Goal: Information Seeking & Learning: Learn about a topic

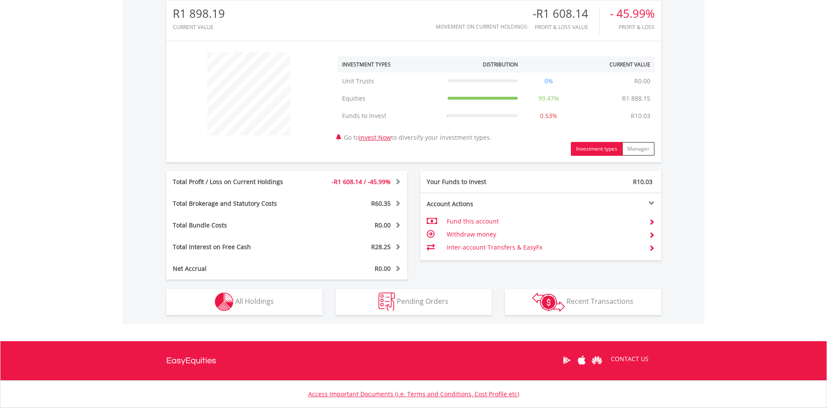
scroll to position [344, 0]
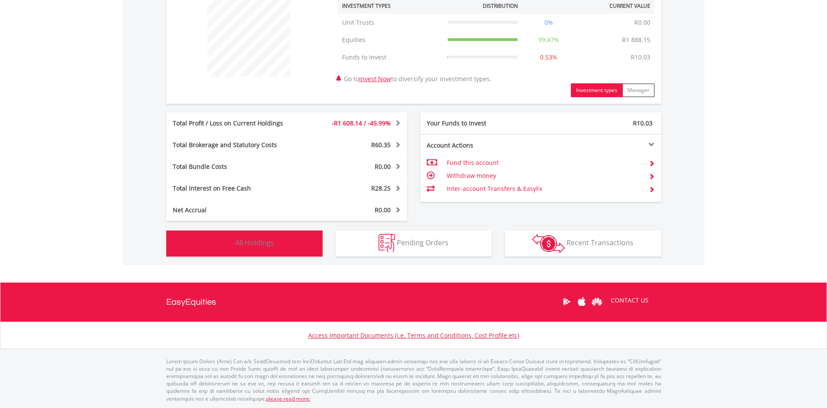
click at [253, 236] on button "Holdings All Holdings" at bounding box center [244, 244] width 156 height 26
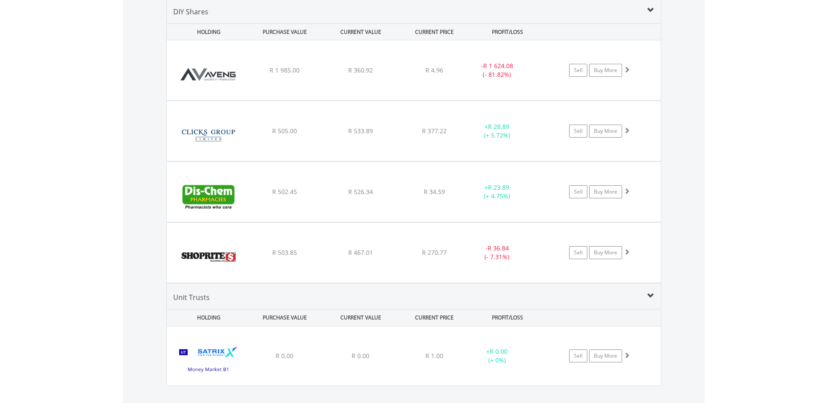
scroll to position [626, 0]
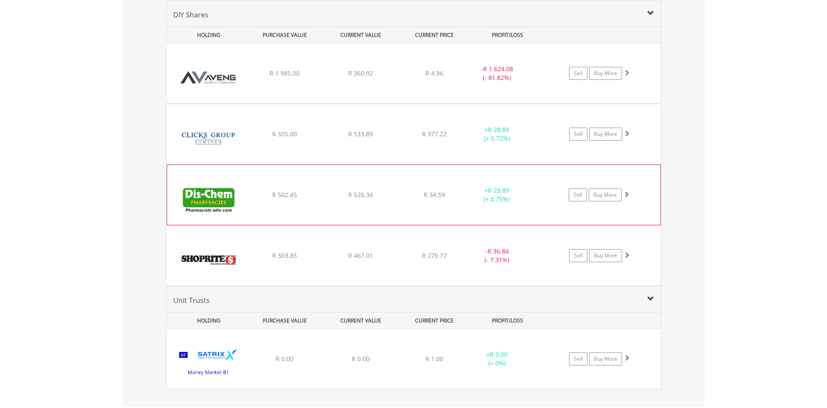
click at [236, 183] on img at bounding box center [209, 199] width 75 height 47
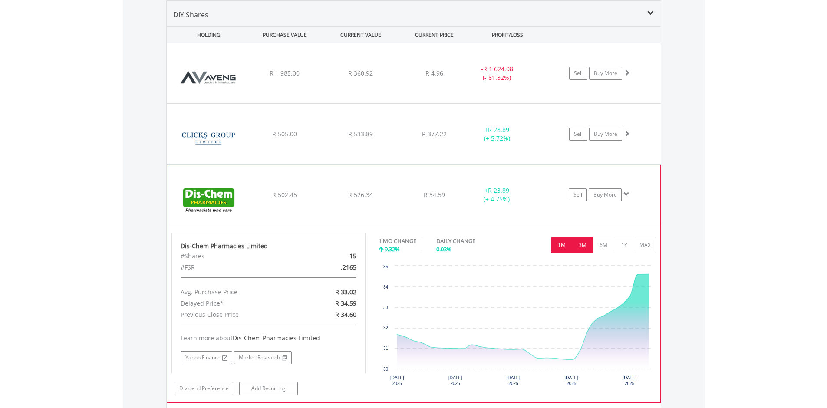
click at [583, 253] on button "3M" at bounding box center [582, 245] width 21 height 17
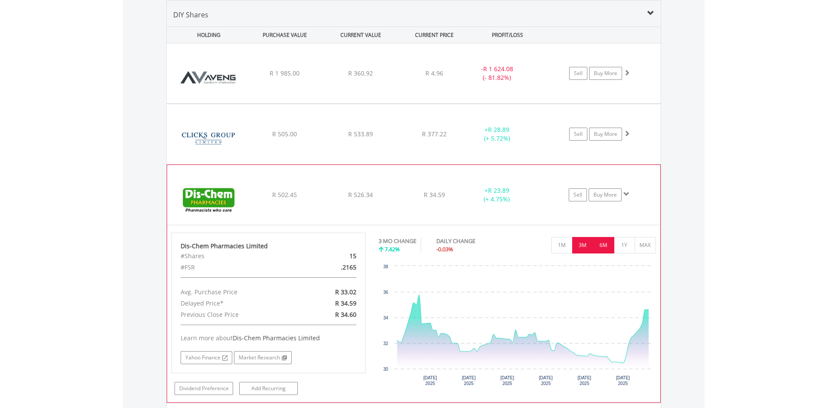
click at [595, 249] on button "6M" at bounding box center [603, 245] width 21 height 17
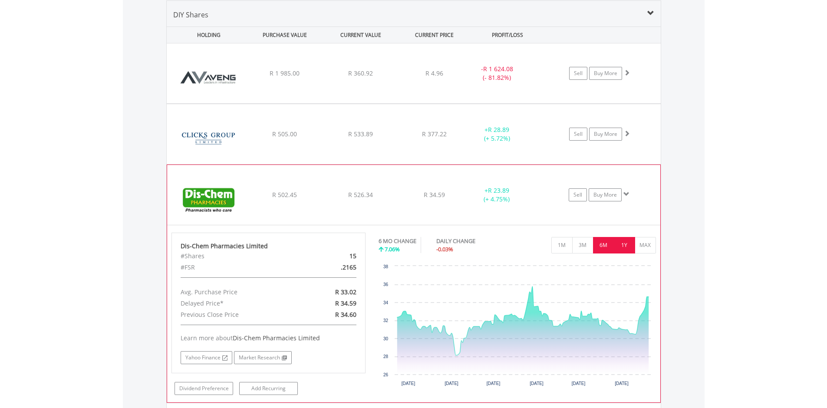
click at [626, 248] on button "1Y" at bounding box center [624, 245] width 21 height 17
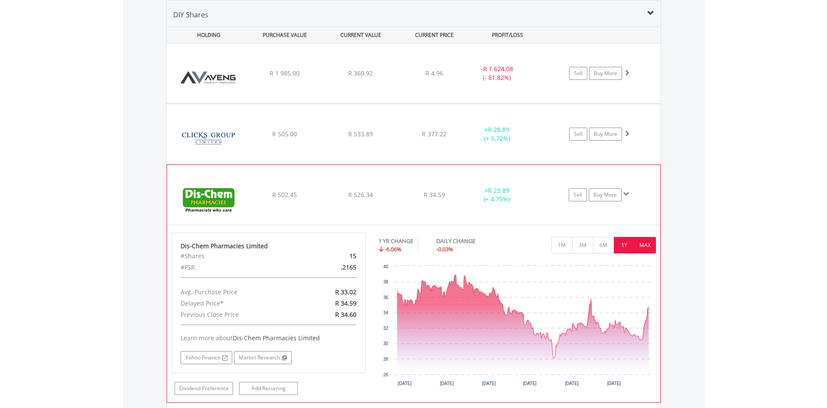
click at [647, 244] on button "MAX" at bounding box center [645, 245] width 21 height 17
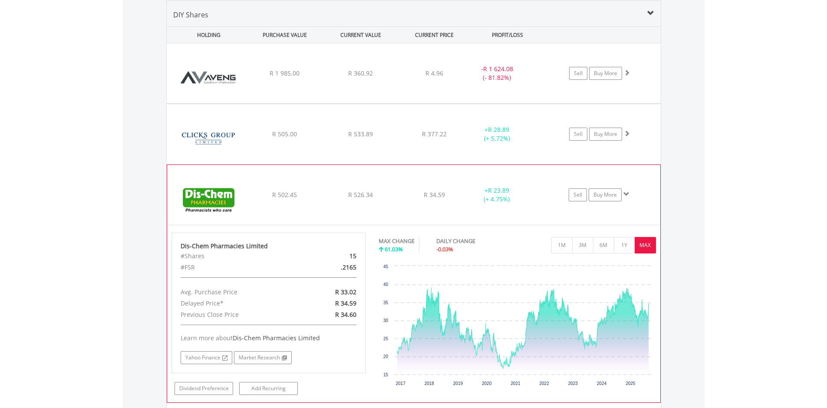
click at [422, 78] on div "R 34.59" at bounding box center [434, 73] width 69 height 9
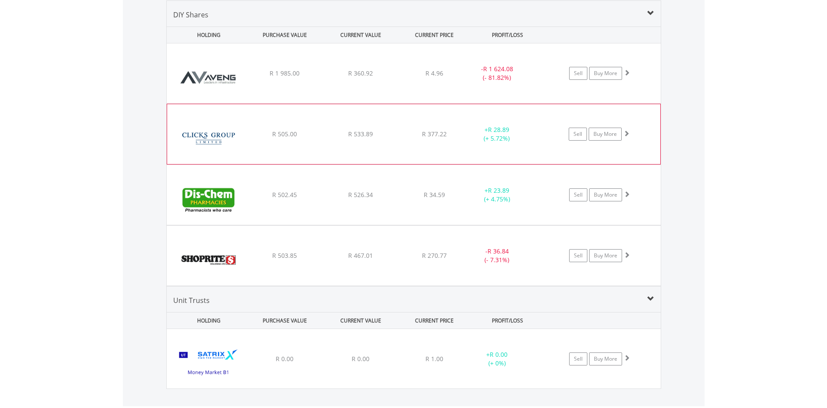
click at [427, 103] on div "﻿ Clicks Group Limited R 505.00 R 533.89 R 377.22 + R 28.89 (+ 5.72%) Sell Buy …" at bounding box center [414, 73] width 494 height 60
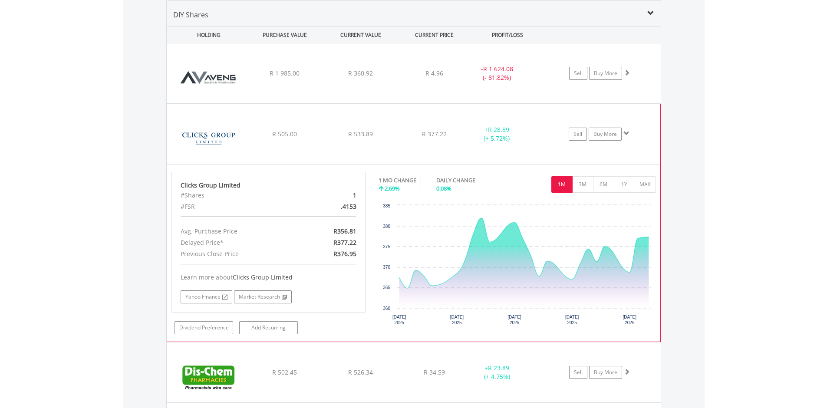
click at [427, 103] on div "﻿ Clicks Group Limited R 505.00 R 533.89 R 377.22 + R 28.89 (+ 5.72%) Sell Buy …" at bounding box center [414, 73] width 494 height 60
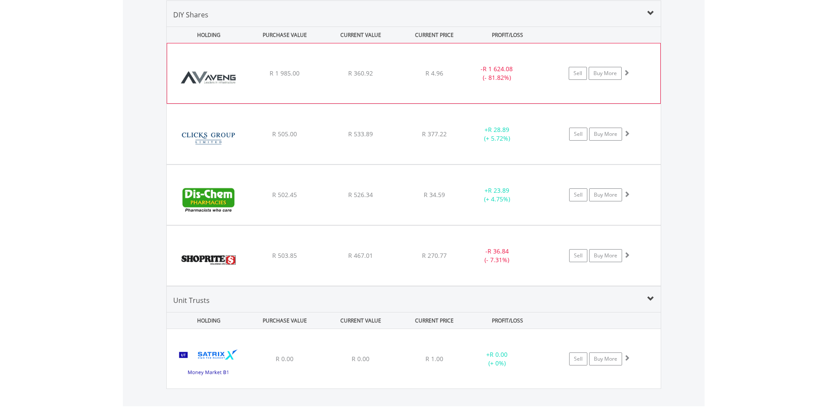
click at [400, 76] on div "R 4.96" at bounding box center [434, 73] width 69 height 9
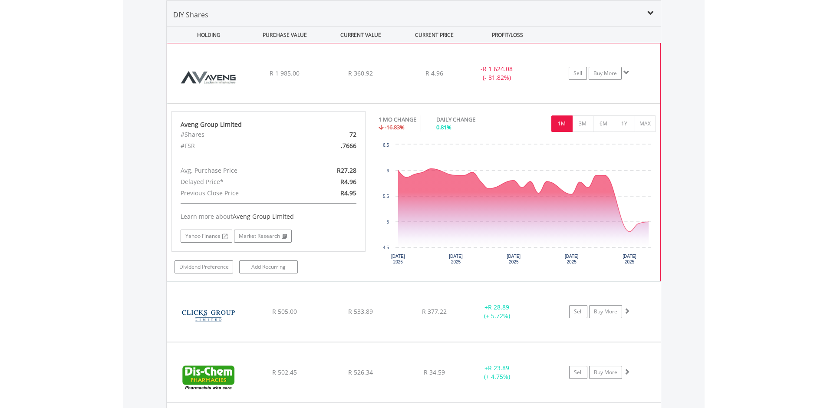
click at [358, 92] on div "﻿ Aveng Group Limited R 1 985.00 R 360.92 R 4.96 - R 1 624.08 (- 81.82%) Sell B…" at bounding box center [413, 73] width 493 height 60
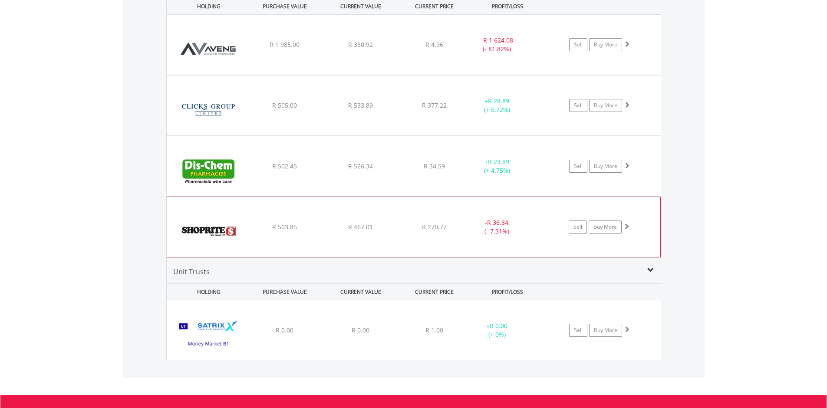
scroll to position [678, 0]
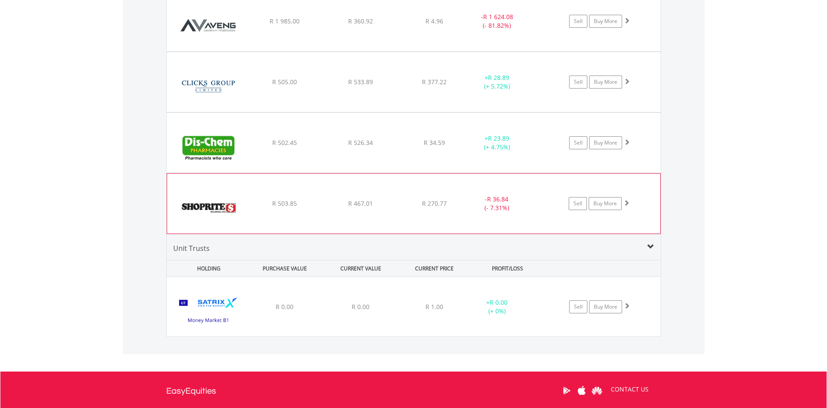
click at [321, 26] on div "R 503.85" at bounding box center [285, 21] width 74 height 9
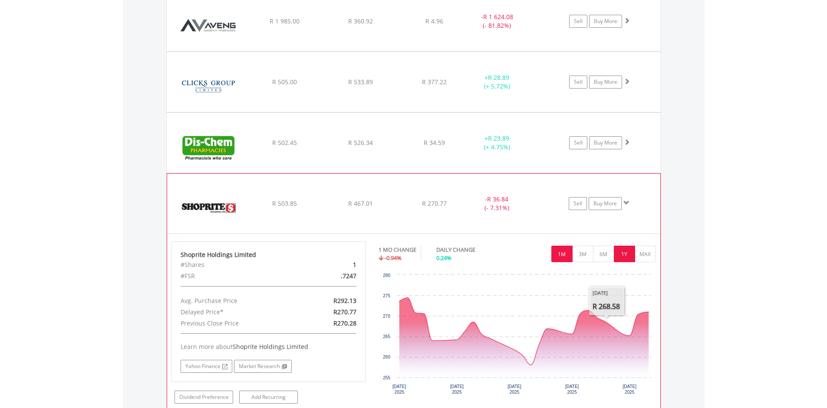
click at [624, 246] on button "1Y" at bounding box center [624, 254] width 21 height 17
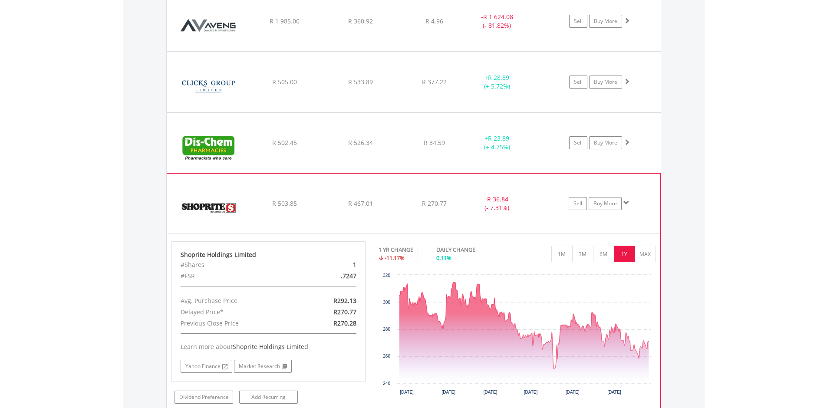
click at [231, 204] on img at bounding box center [209, 208] width 75 height 47
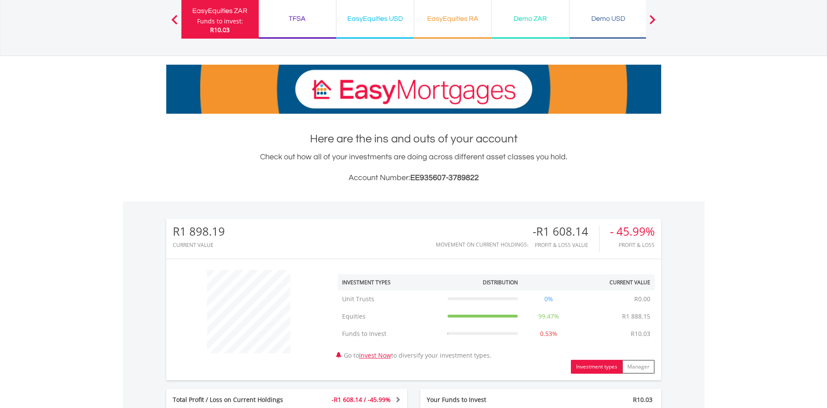
scroll to position [0, 0]
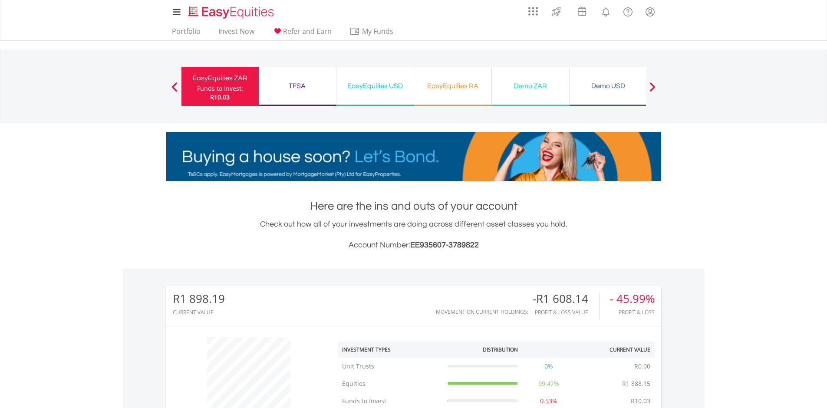
click at [310, 89] on div "TFSA" at bounding box center [297, 86] width 67 height 12
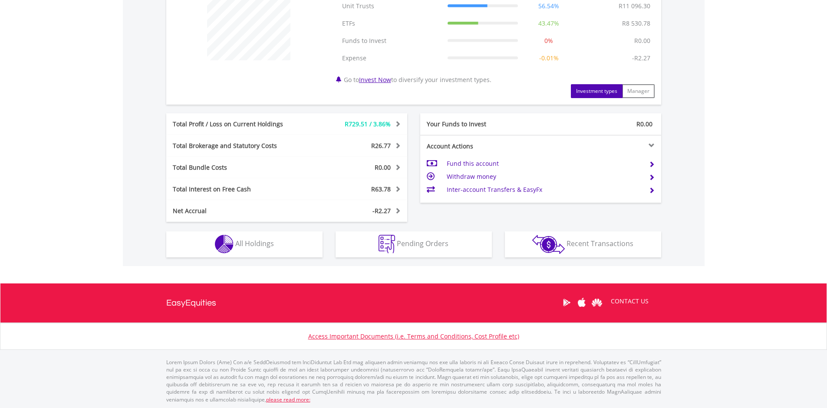
scroll to position [361, 0]
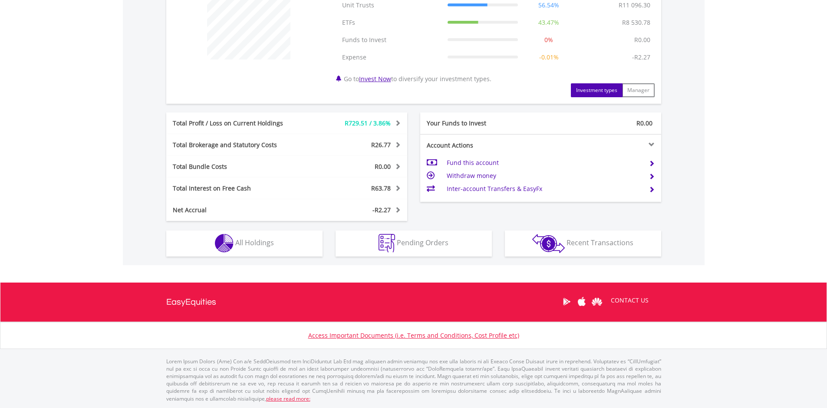
click at [239, 229] on div "Holdings All Holdings" at bounding box center [244, 239] width 169 height 36
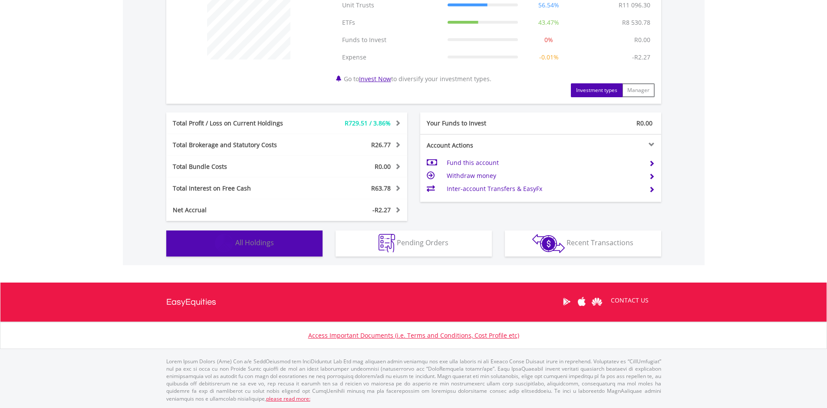
click at [241, 243] on span "All Holdings" at bounding box center [254, 243] width 39 height 10
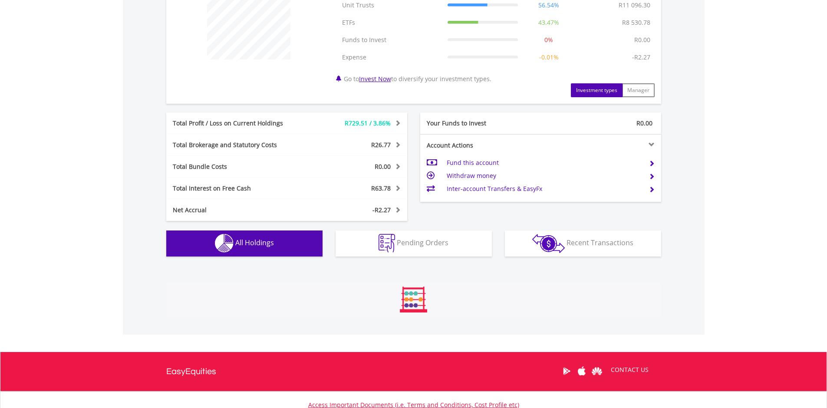
scroll to position [644, 0]
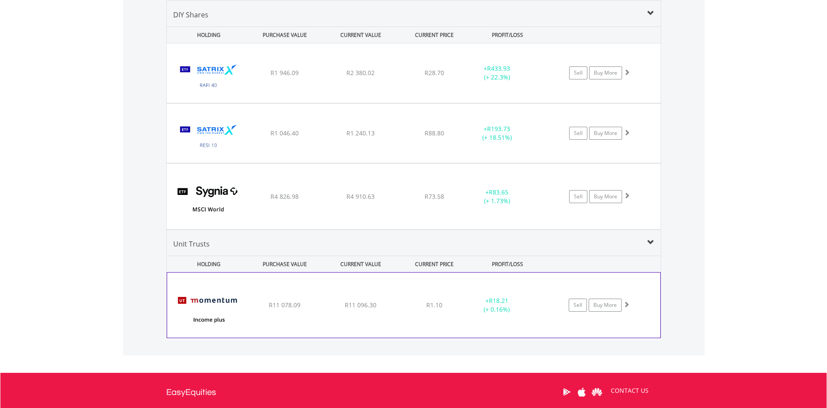
click at [271, 315] on div "﻿ Curate Momentum Income Plus Fund C1 R11 078.09 R11 096.30 R1.10 + R18.21 (+ 0…" at bounding box center [413, 305] width 493 height 65
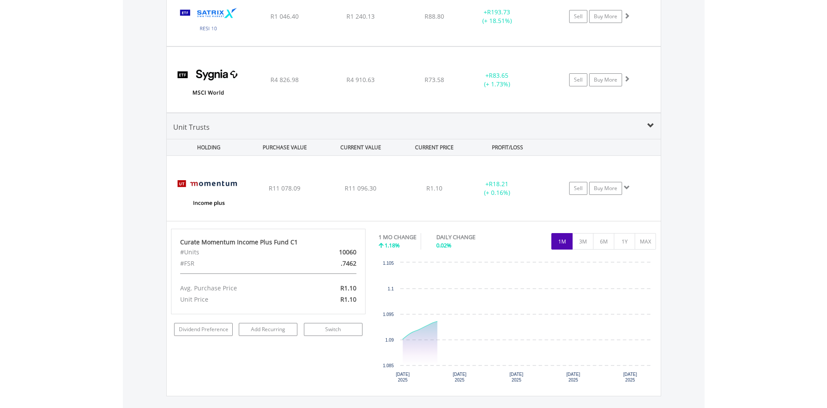
scroll to position [904, 0]
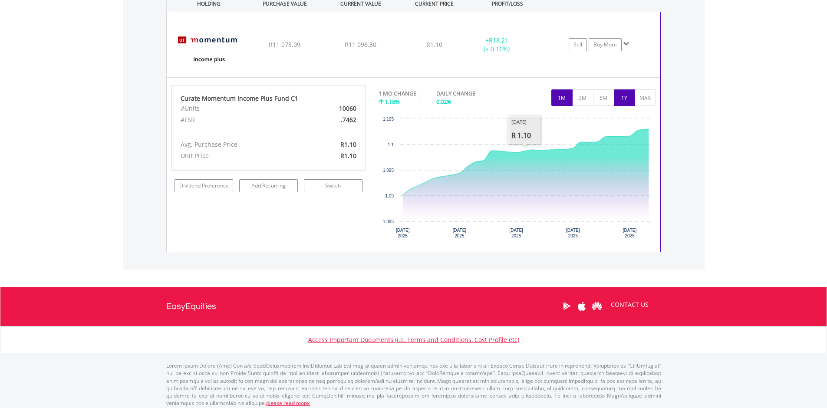
click at [618, 92] on button "1Y" at bounding box center [624, 97] width 21 height 17
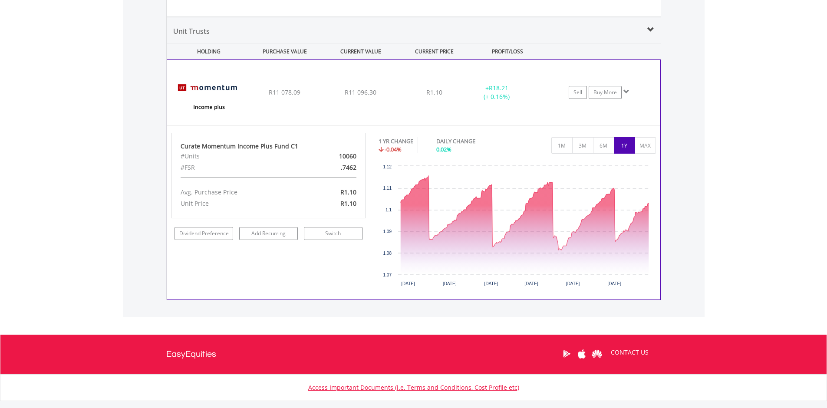
click at [382, 113] on div "﻿ Curate Momentum Income Plus Fund C1 R11 078.09 R11 096.30 R1.10 + R18.21 (+ 0…" at bounding box center [413, 92] width 493 height 65
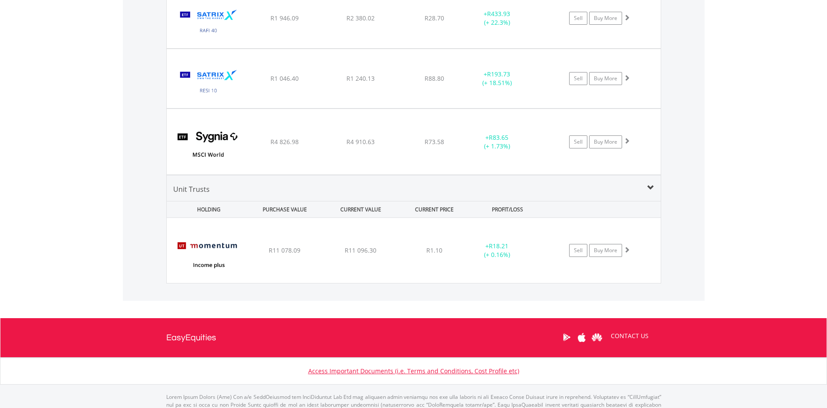
scroll to position [578, 0]
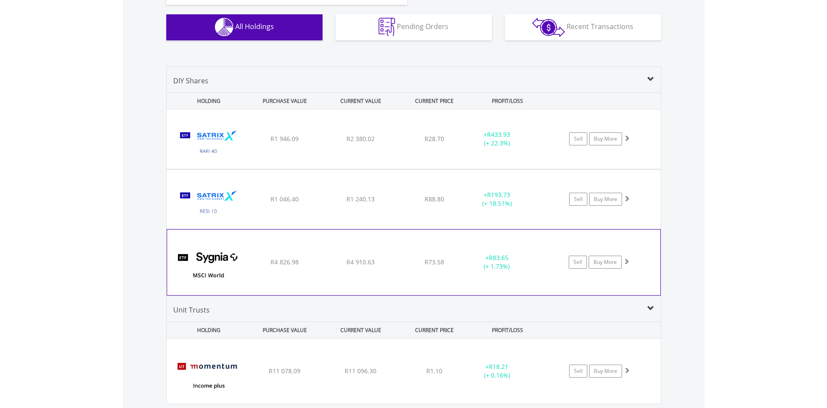
click at [343, 169] on div "﻿ SYGNIA ITRIX MSCI WORLD R4 826.98 R4 910.63 R73.58 + R83.65 (+ 1.73%) Sell Bu…" at bounding box center [414, 138] width 494 height 59
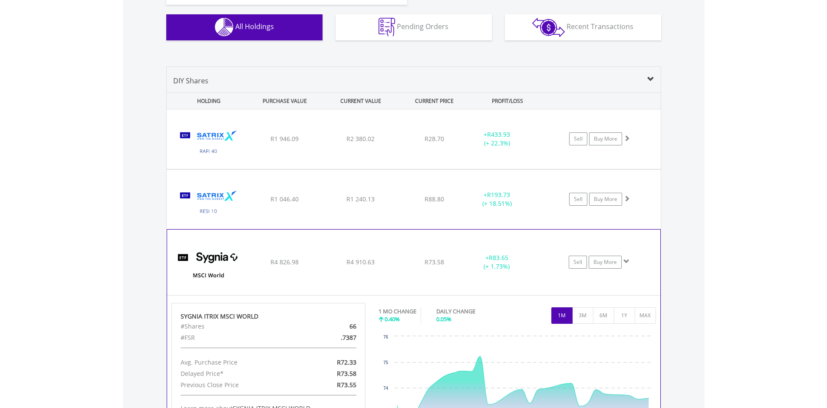
click at [343, 169] on div "﻿ SYGNIA ITRIX MSCI WORLD R4 826.98 R4 910.63 R73.58 + R83.65 (+ 1.73%) Sell Bu…" at bounding box center [414, 138] width 494 height 59
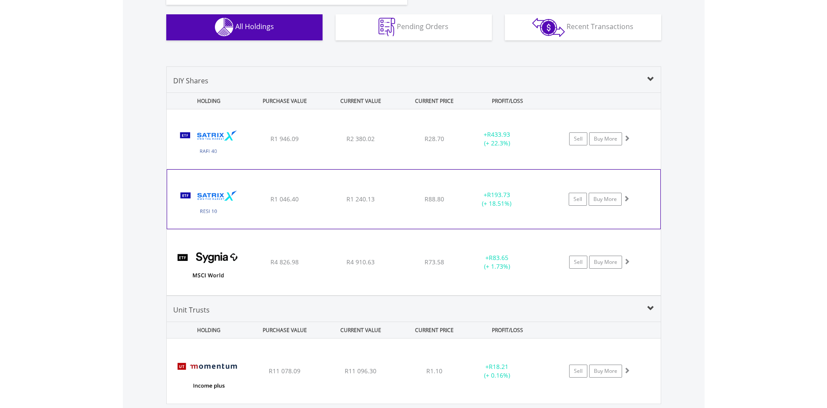
click at [360, 169] on div "﻿ Satrix RESI ETF R1 046.40 R1 240.13 R88.80 + R193.73 (+ 18.51%) Sell Buy More" at bounding box center [414, 138] width 494 height 59
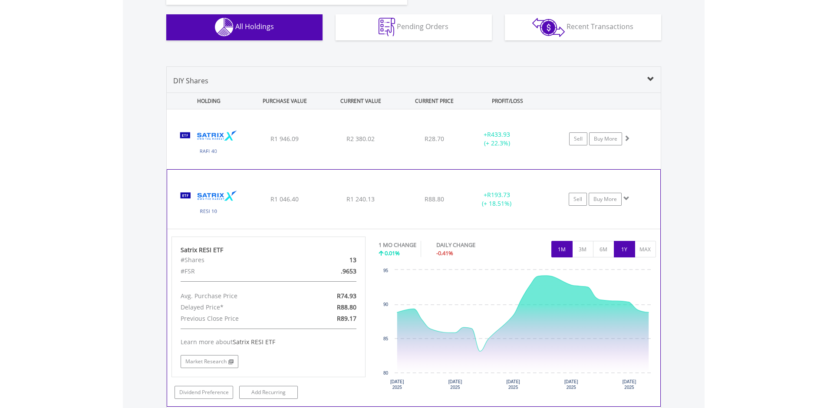
click at [626, 251] on button "1Y" at bounding box center [624, 249] width 21 height 17
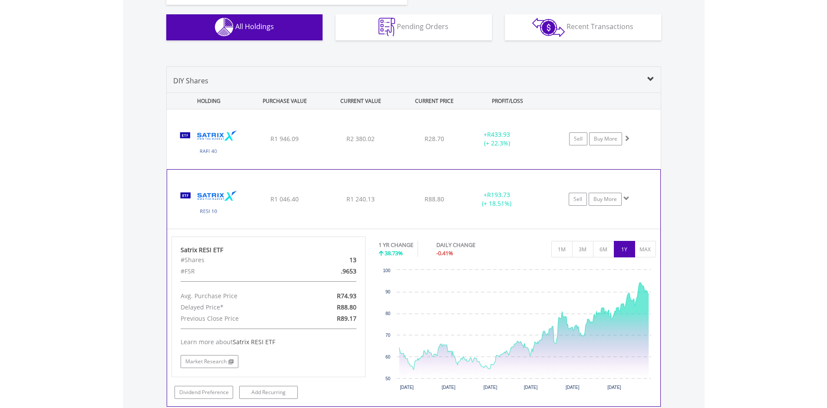
click at [429, 143] on span "R88.80" at bounding box center [435, 139] width 20 height 8
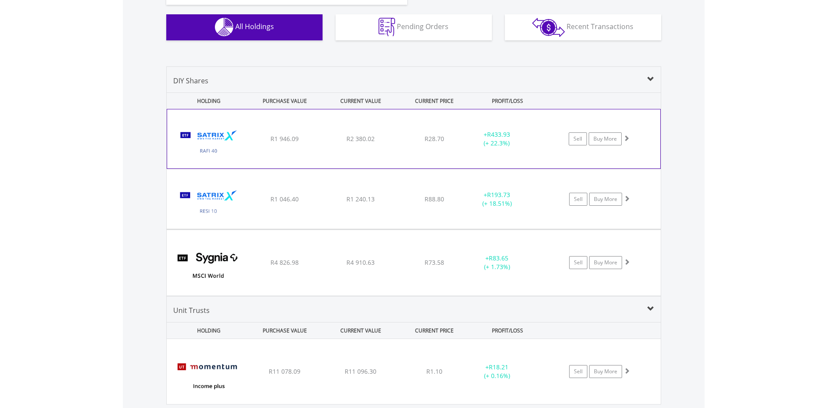
click at [443, 139] on span "R28.70" at bounding box center [435, 139] width 20 height 8
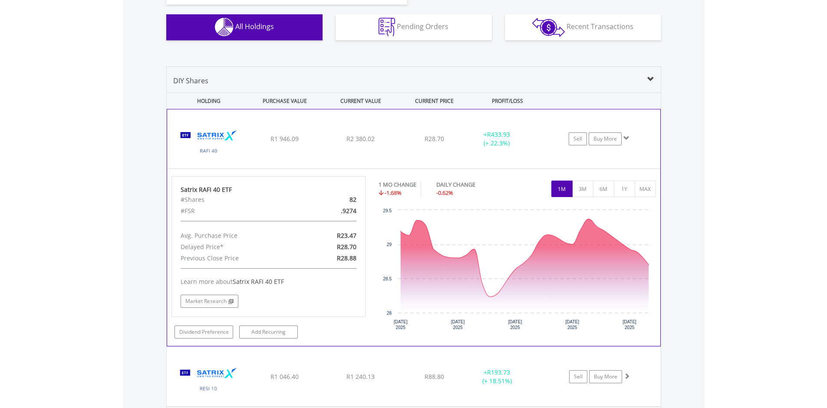
click at [304, 116] on div "﻿ Satrix RAFI 40 ETF R1 946.09 R2 380.02 R28.70 + R433.93 (+ 22.3%) Sell Buy Mo…" at bounding box center [413, 138] width 493 height 59
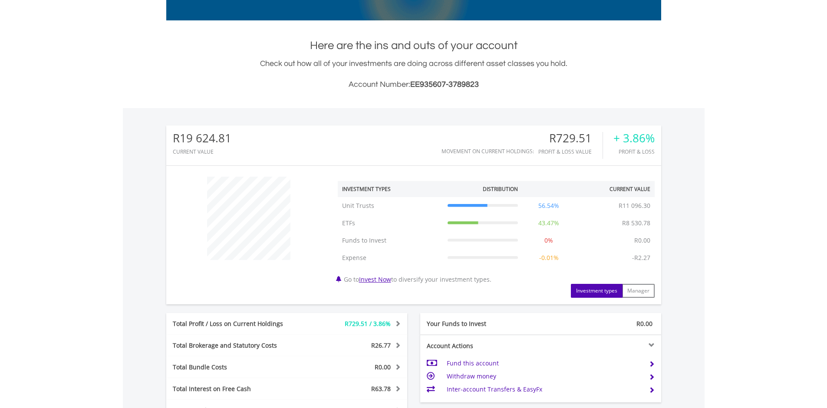
scroll to position [0, 0]
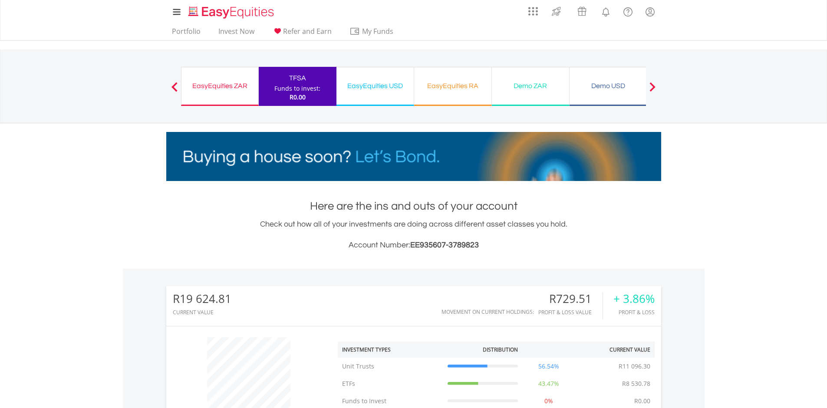
click at [370, 84] on div "EasyEquities USD" at bounding box center [375, 86] width 67 height 12
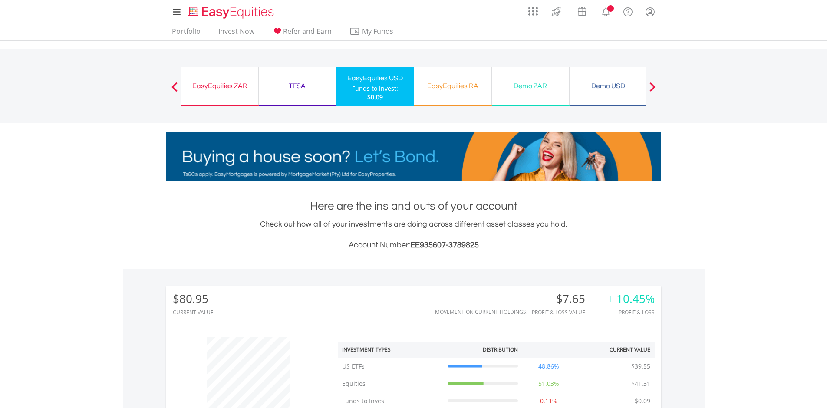
scroll to position [83, 165]
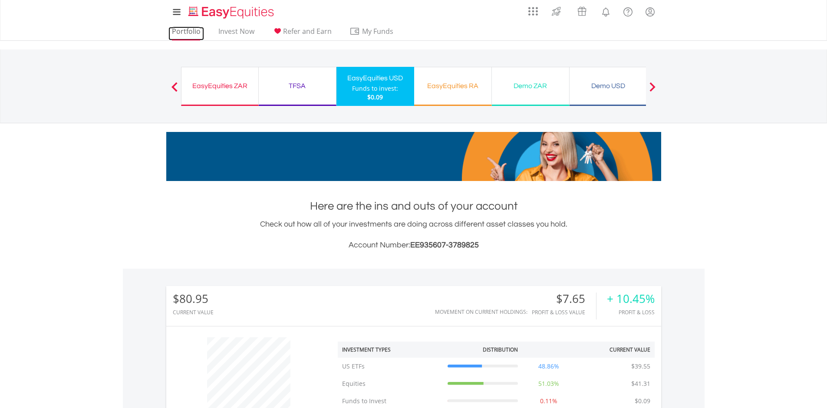
click at [199, 33] on link "Portfolio" at bounding box center [186, 33] width 36 height 13
